Goal: Task Accomplishment & Management: Use online tool/utility

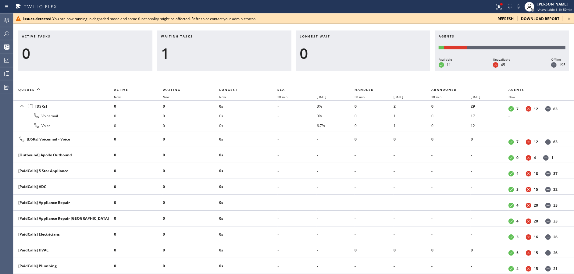
click at [252, 57] on div "1" at bounding box center [224, 54] width 127 height 18
click at [571, 17] on icon at bounding box center [569, 18] width 7 height 7
click at [568, 17] on icon at bounding box center [569, 18] width 7 height 7
click at [567, 19] on icon at bounding box center [569, 18] width 7 height 7
click at [568, 17] on icon at bounding box center [569, 18] width 7 height 7
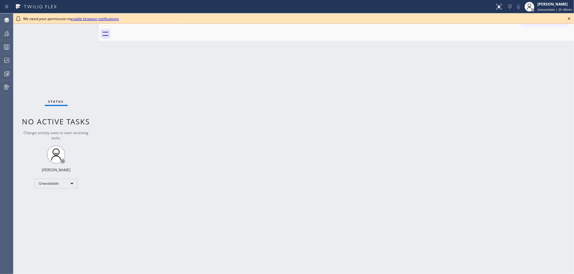
drag, startPoint x: 570, startPoint y: 20, endPoint x: 303, endPoint y: 49, distance: 269.3
click at [570, 20] on icon at bounding box center [569, 18] width 7 height 7
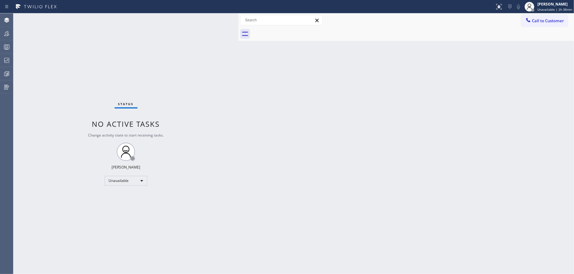
drag, startPoint x: 98, startPoint y: 16, endPoint x: 246, endPoint y: 16, distance: 147.6
click at [238, 16] on div at bounding box center [238, 143] width 0 height 261
click at [0, 44] on div at bounding box center [6, 46] width 13 height 7
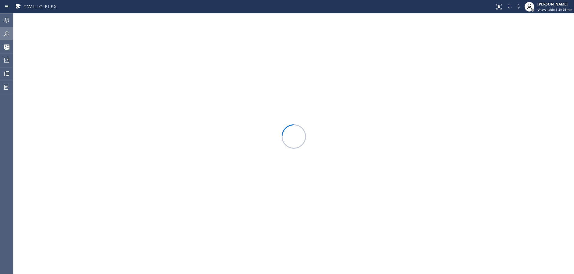
click at [0, 35] on div at bounding box center [6, 33] width 13 height 7
click at [552, 28] on button "Filter" at bounding box center [552, 28] width 33 height 10
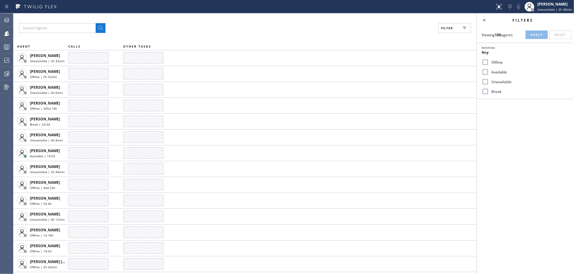
click at [486, 70] on input "Available" at bounding box center [485, 71] width 7 height 7
click at [530, 33] on button "Apply" at bounding box center [537, 34] width 22 height 9
click at [487, 21] on icon at bounding box center [484, 19] width 7 height 7
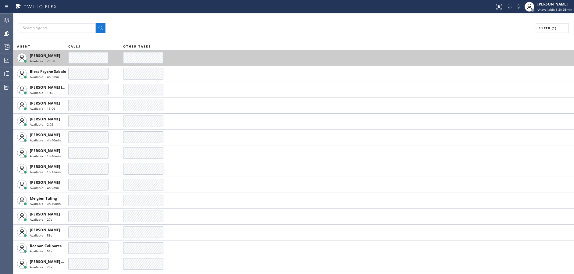
click at [388, 56] on td at bounding box center [348, 58] width 451 height 16
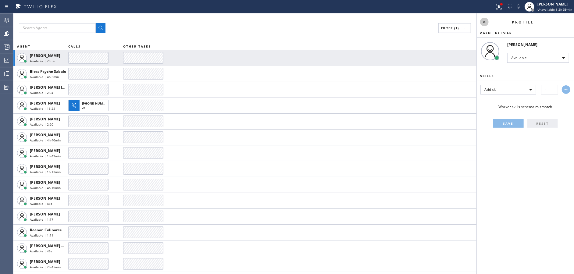
click at [483, 21] on icon at bounding box center [484, 21] width 7 height 7
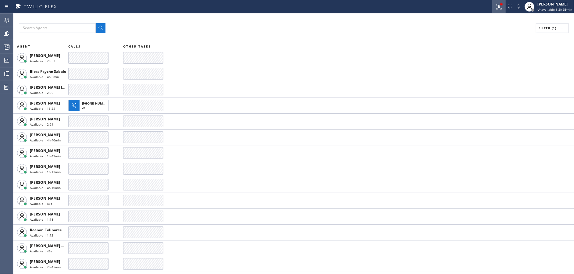
click at [497, 5] on icon at bounding box center [498, 6] width 7 height 7
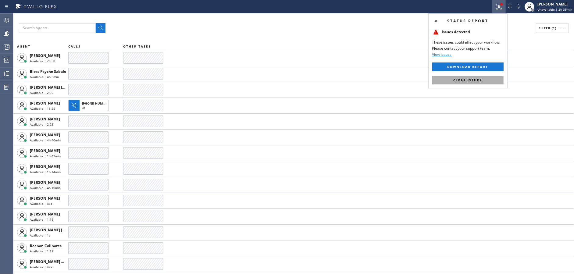
click at [477, 82] on span "Clear issues" at bounding box center [468, 80] width 29 height 4
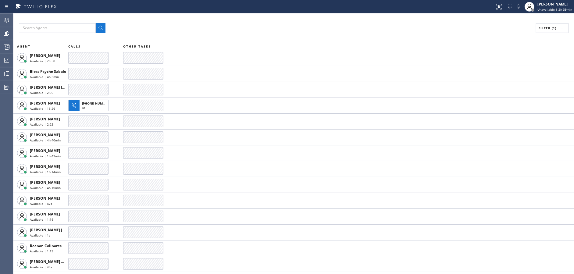
click at [282, 35] on div "Filter (1) AGENT CALLS OTHER TASKS Amir Asamov Available | 20:58 Bless Psyche S…" at bounding box center [293, 143] width 561 height 261
